Goal: Use online tool/utility: Use online tool/utility

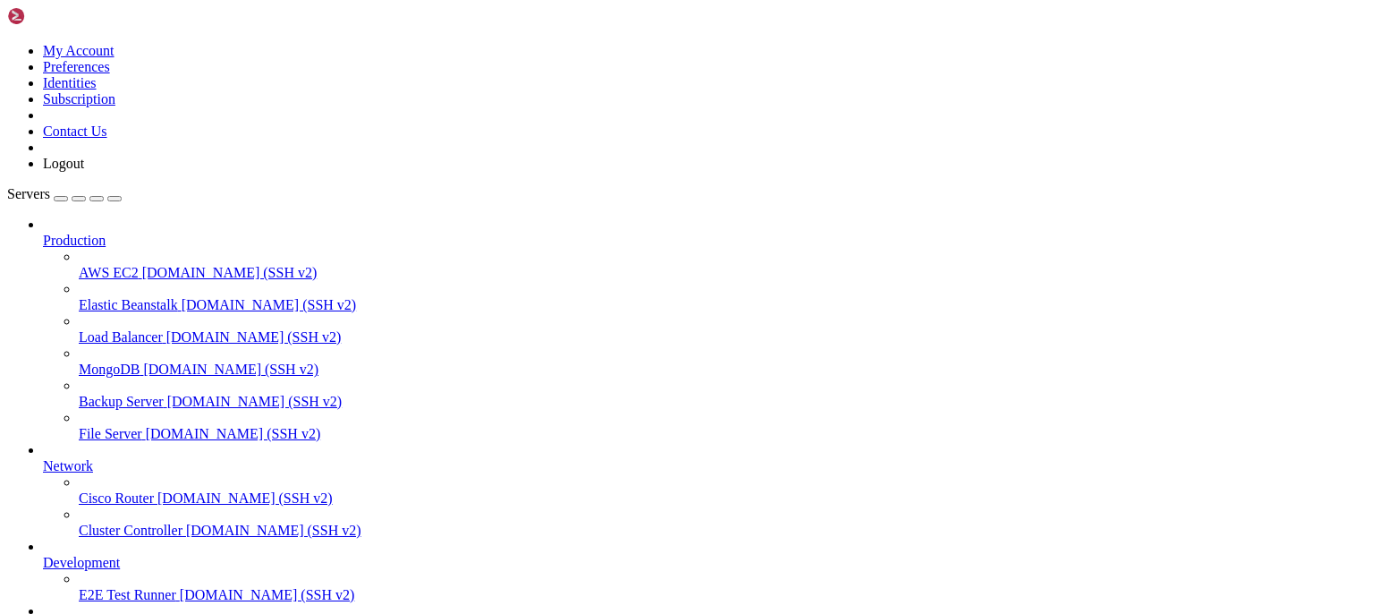
scroll to position [17, 1]
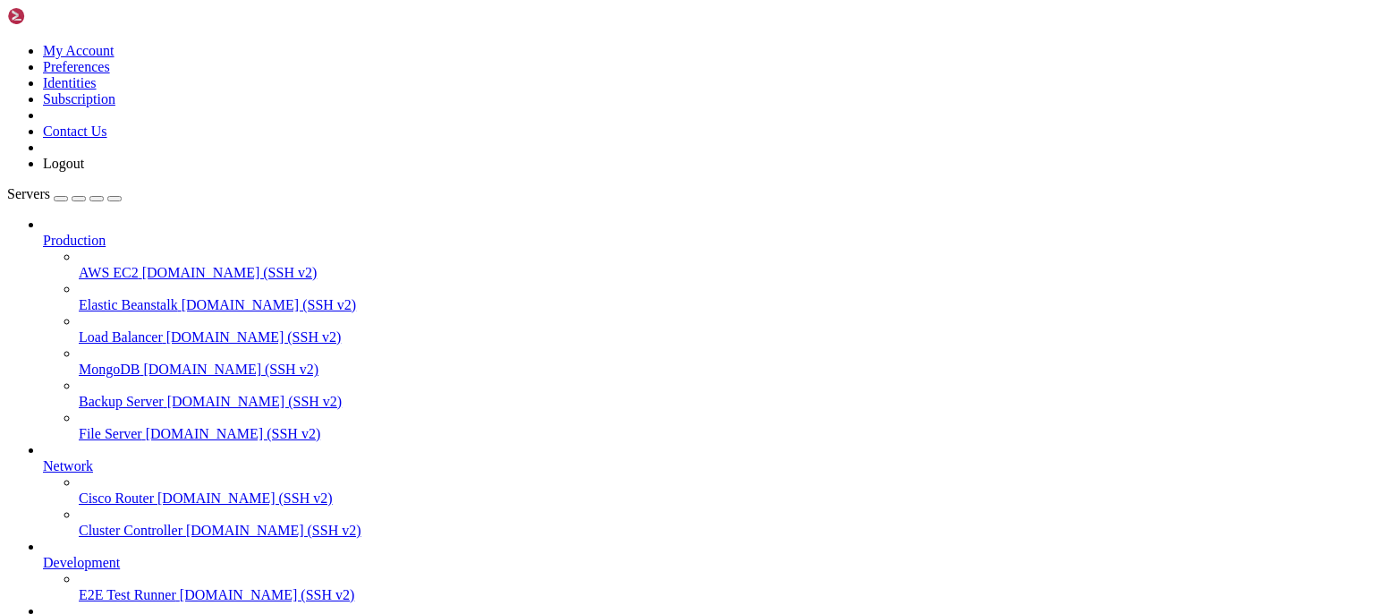
scroll to position [33715, 0]
drag, startPoint x: 34, startPoint y: 1332, endPoint x: 188, endPoint y: 1367, distance: 157.8
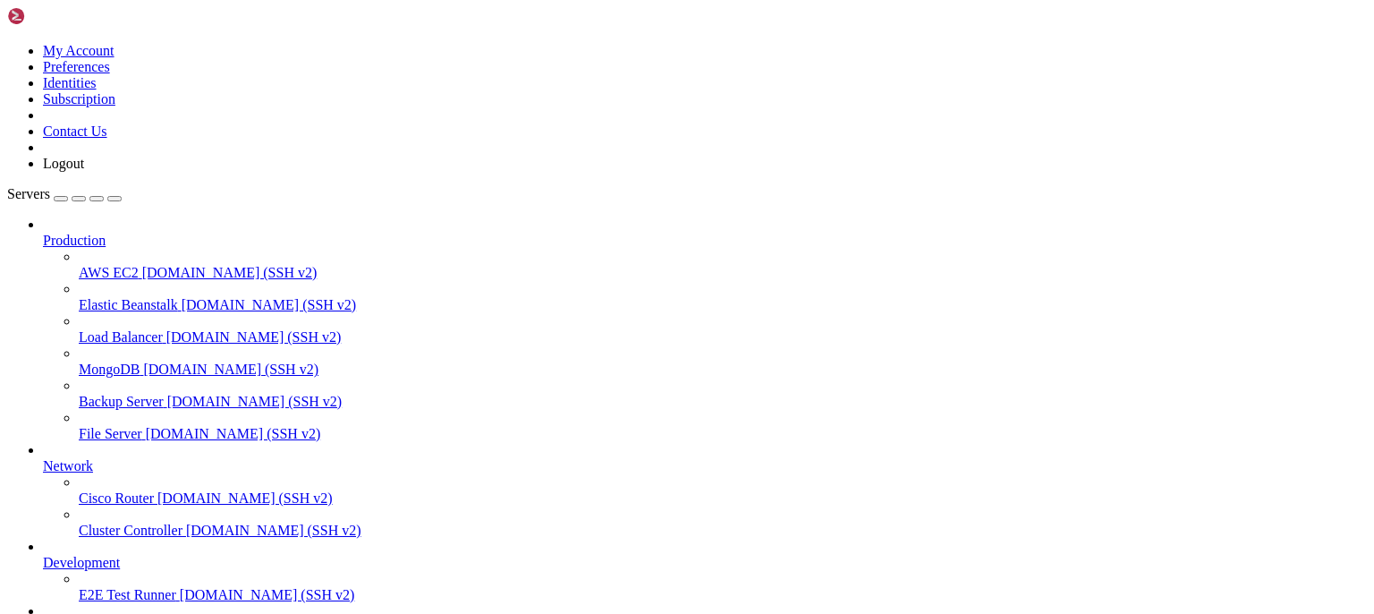
drag, startPoint x: 73, startPoint y: 1374, endPoint x: 251, endPoint y: 1371, distance: 178.1
drag, startPoint x: 441, startPoint y: 1355, endPoint x: 14, endPoint y: 1301, distance: 430.2
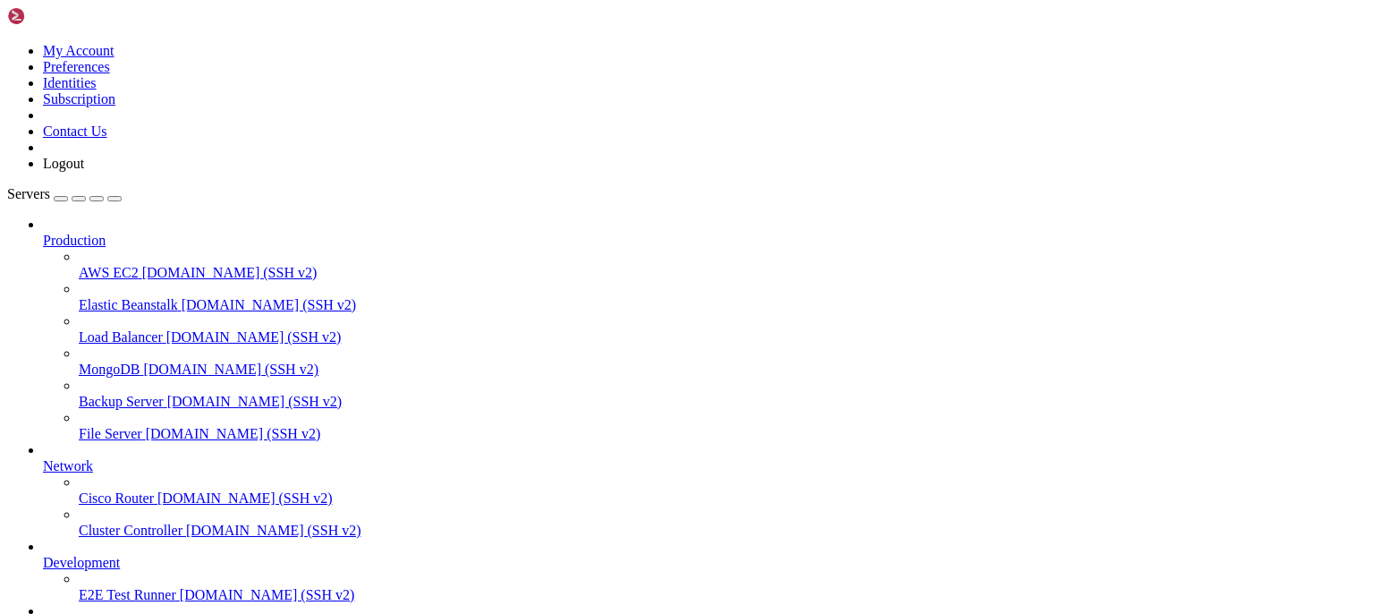
copy div "Traceback (most recent call last): File "/usr/local/lib/python3.10/site-package…"
